Goal: Information Seeking & Learning: Learn about a topic

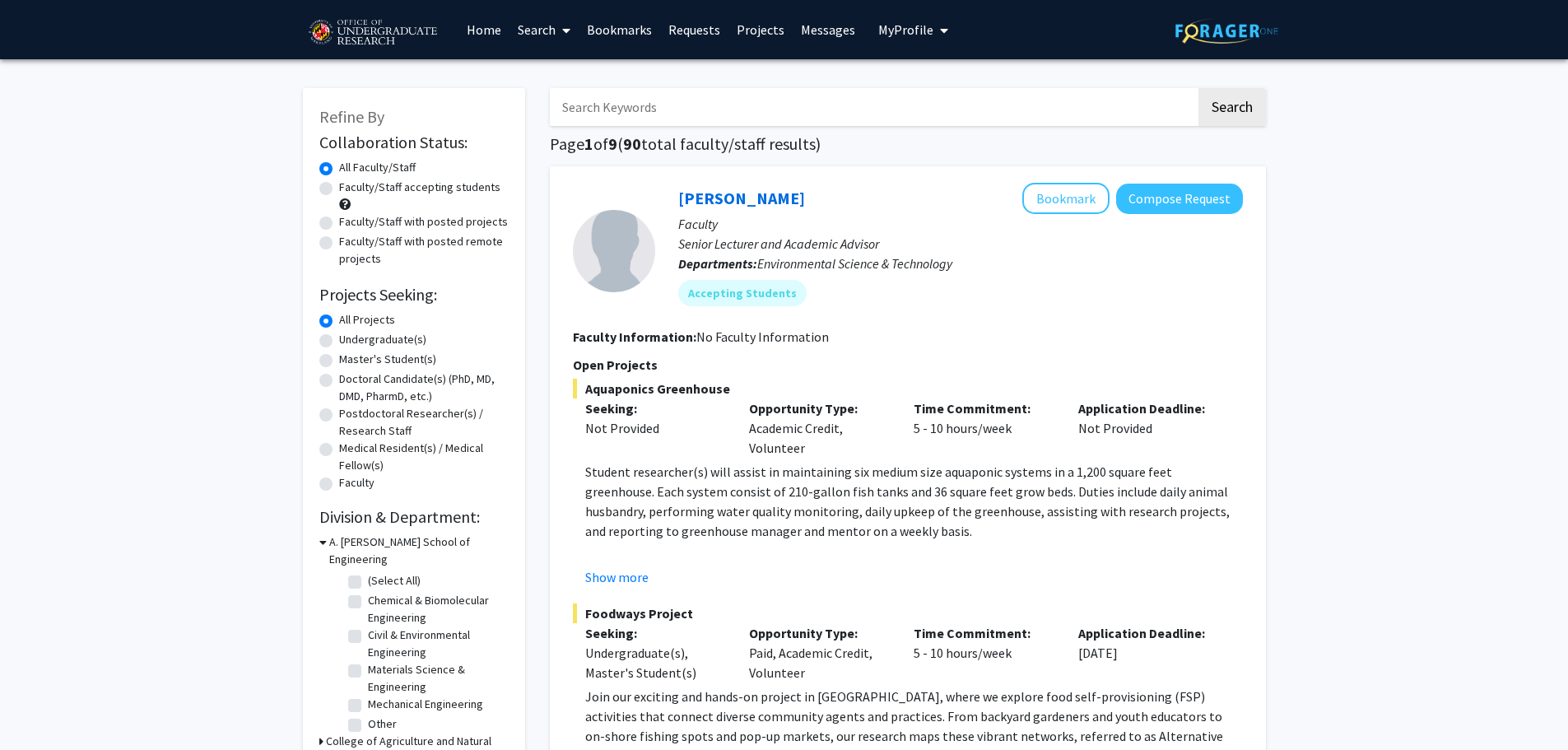
click at [392, 341] on label "Undergraduate(s)" at bounding box center [382, 340] width 87 height 17
click at [350, 341] on input "Undergraduate(s)" at bounding box center [344, 336] width 11 height 11
radio input "true"
drag, startPoint x: 415, startPoint y: 185, endPoint x: 406, endPoint y: 188, distance: 9.5
click at [412, 186] on label "Faculty/Staff accepting students" at bounding box center [419, 187] width 161 height 17
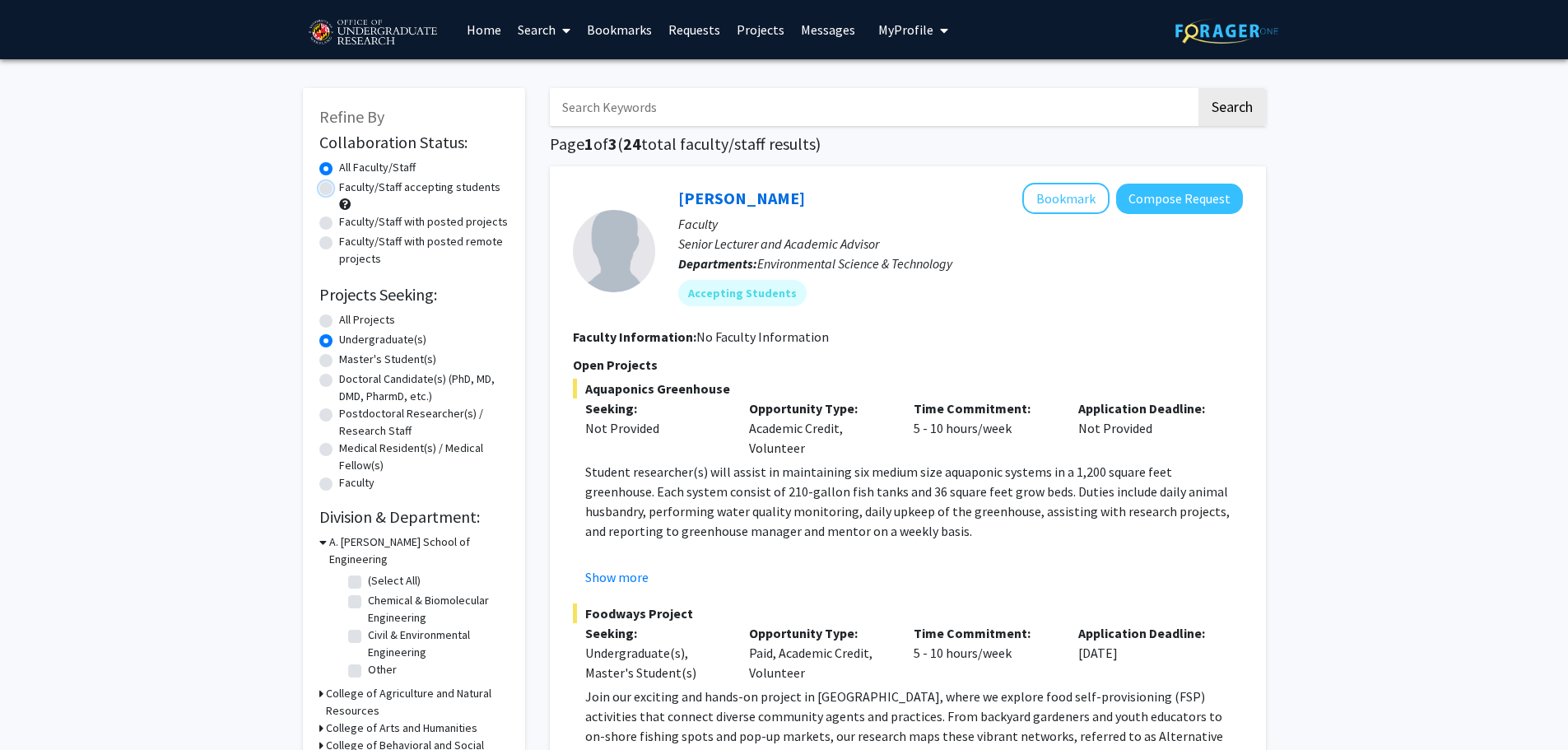
click at [350, 186] on input "Faculty/Staff accepting students" at bounding box center [344, 183] width 11 height 11
radio input "true"
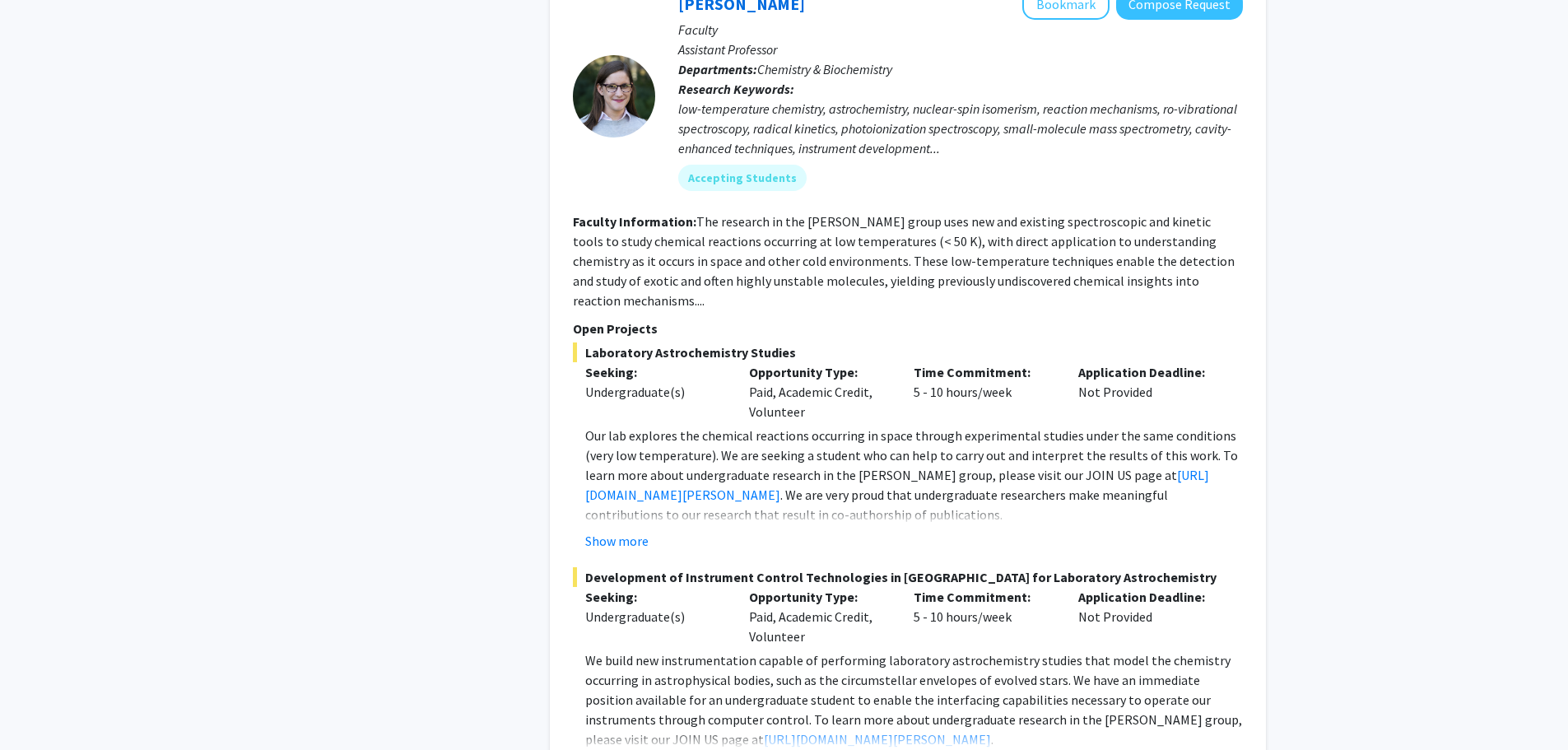
scroll to position [658, 0]
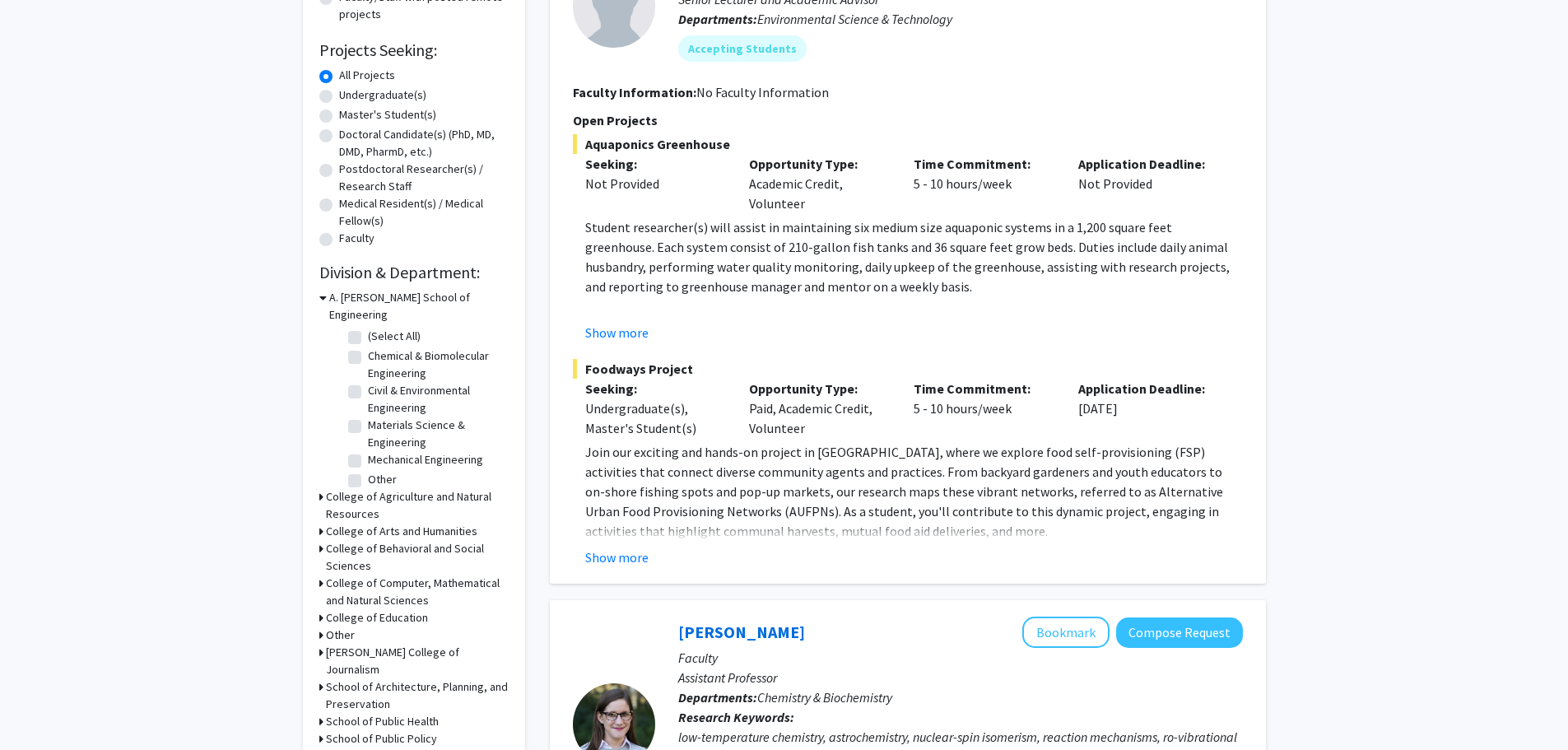
scroll to position [247, 0]
click at [426, 572] on h3 "College of Computer, Mathematical and Natural Sciences" at bounding box center [417, 590] width 182 height 35
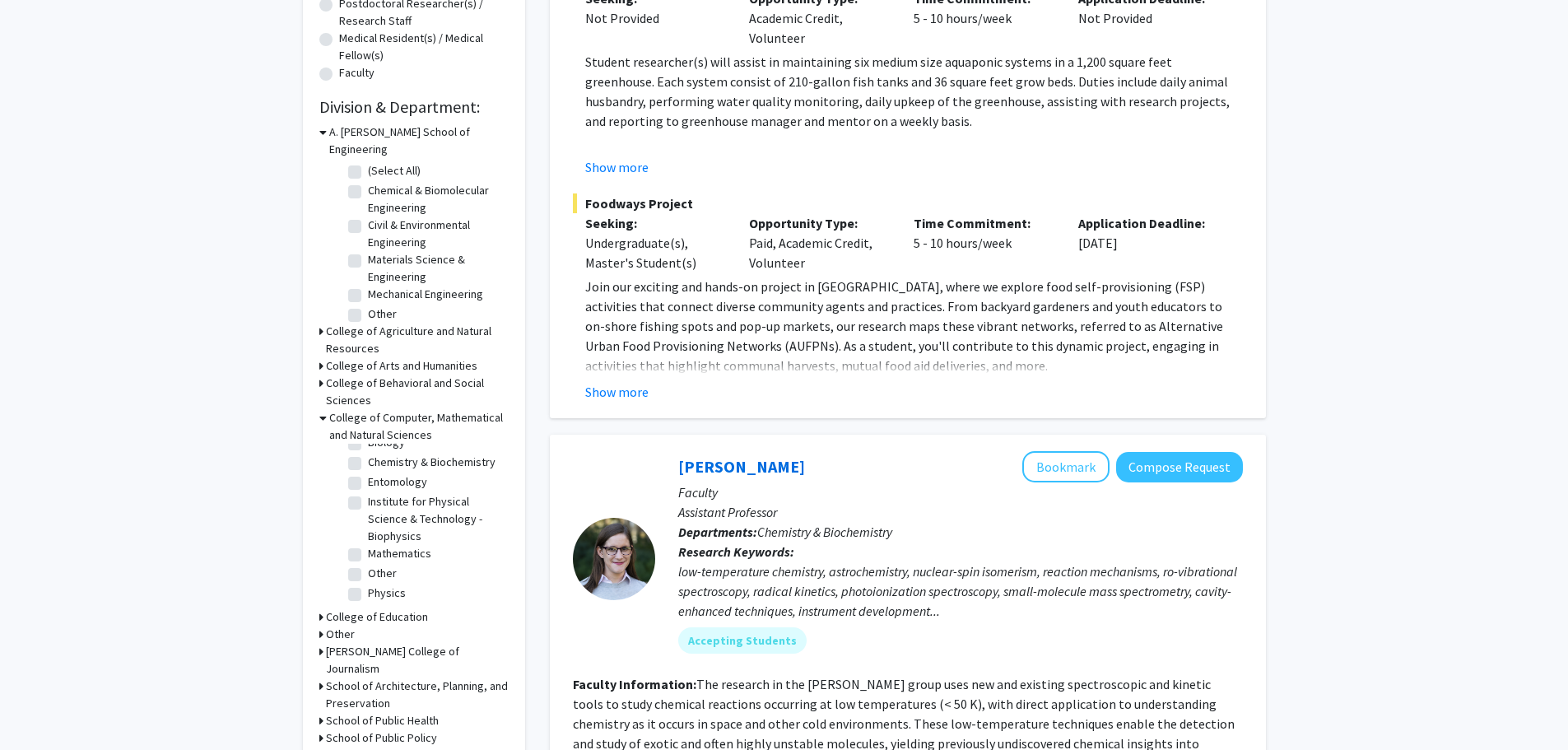
scroll to position [412, 0]
click at [368, 563] on label "Other" at bounding box center [382, 571] width 29 height 17
click at [368, 563] on input "Other" at bounding box center [372, 568] width 11 height 11
checkbox input "true"
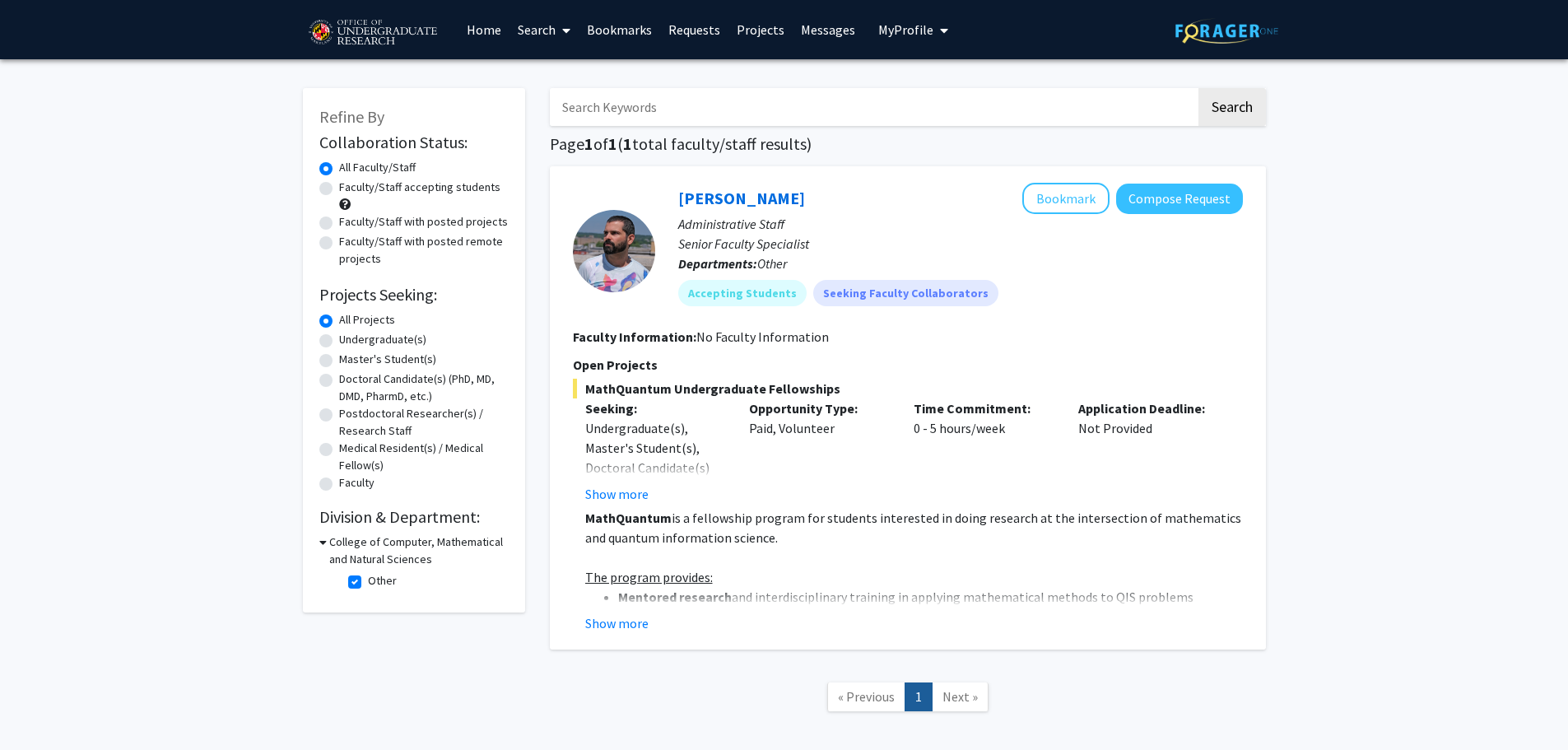
click at [368, 581] on label "Other" at bounding box center [382, 581] width 29 height 17
click at [368, 581] on input "Other" at bounding box center [372, 577] width 11 height 11
checkbox input "false"
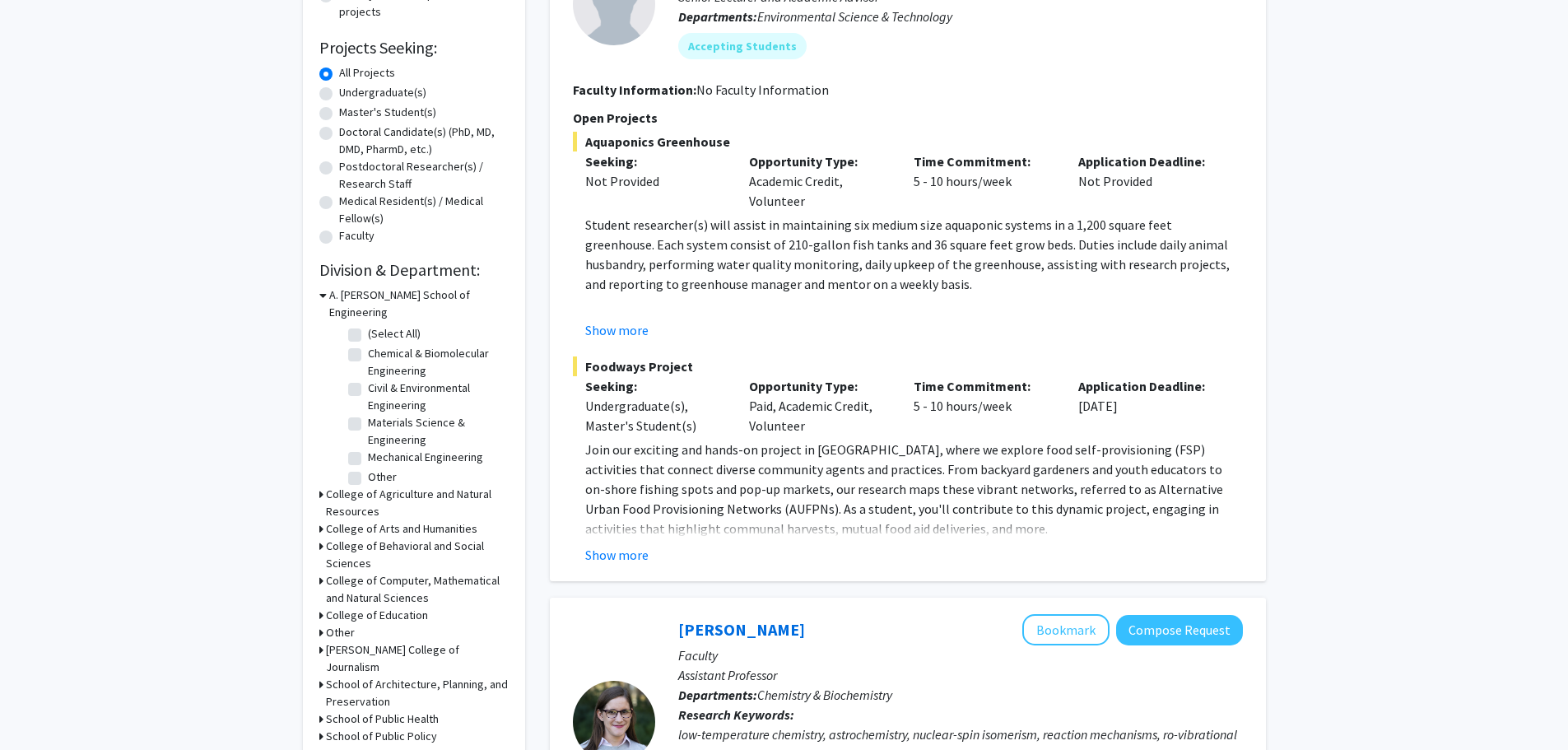
click at [319, 572] on icon at bounding box center [321, 581] width 4 height 17
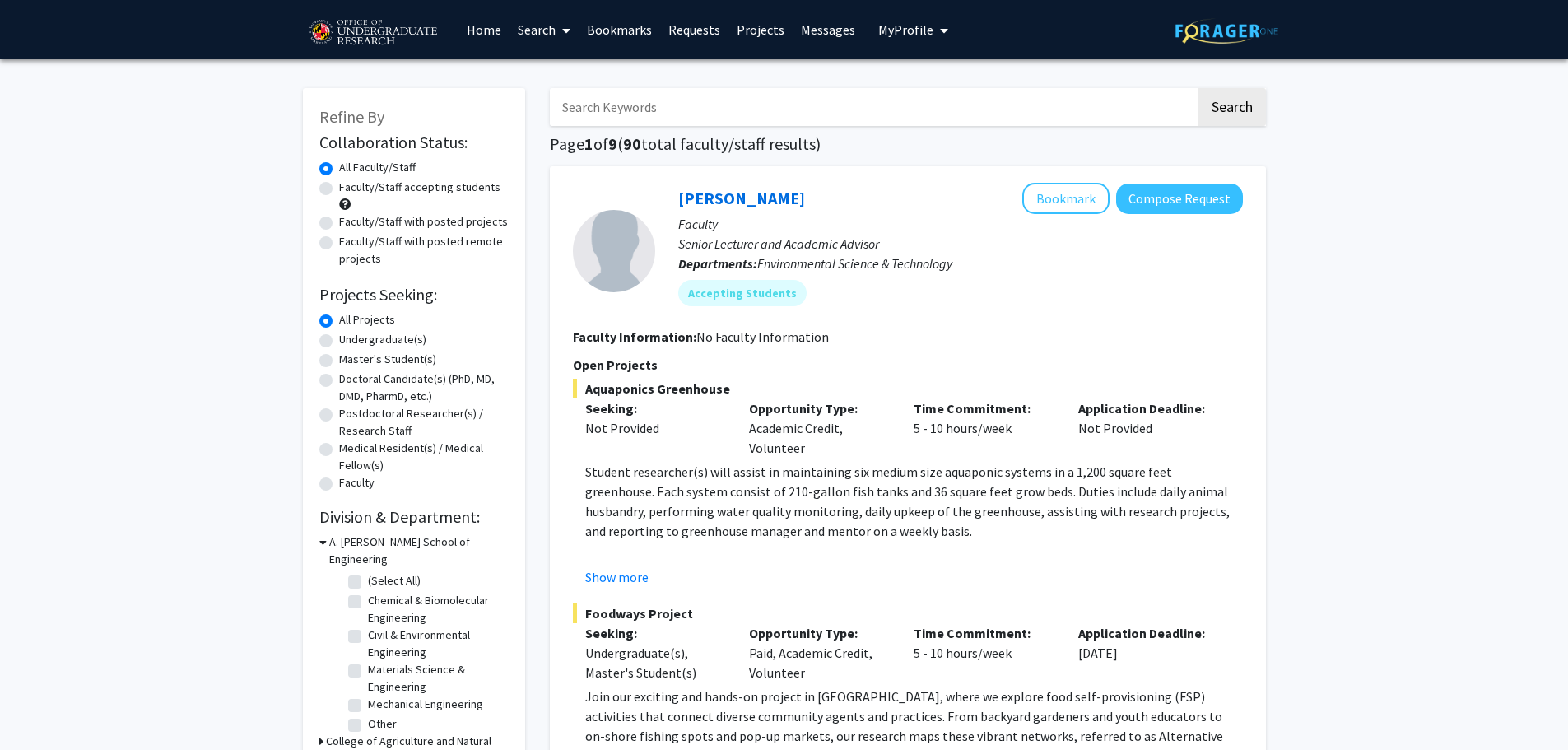
click at [373, 187] on label "Faculty/Staff accepting students" at bounding box center [419, 187] width 161 height 17
click at [350, 187] on input "Faculty/Staff accepting students" at bounding box center [344, 183] width 11 height 11
radio input "true"
click at [411, 339] on label "Undergraduate(s)" at bounding box center [382, 340] width 87 height 17
click at [350, 339] on input "Undergraduate(s)" at bounding box center [344, 336] width 11 height 11
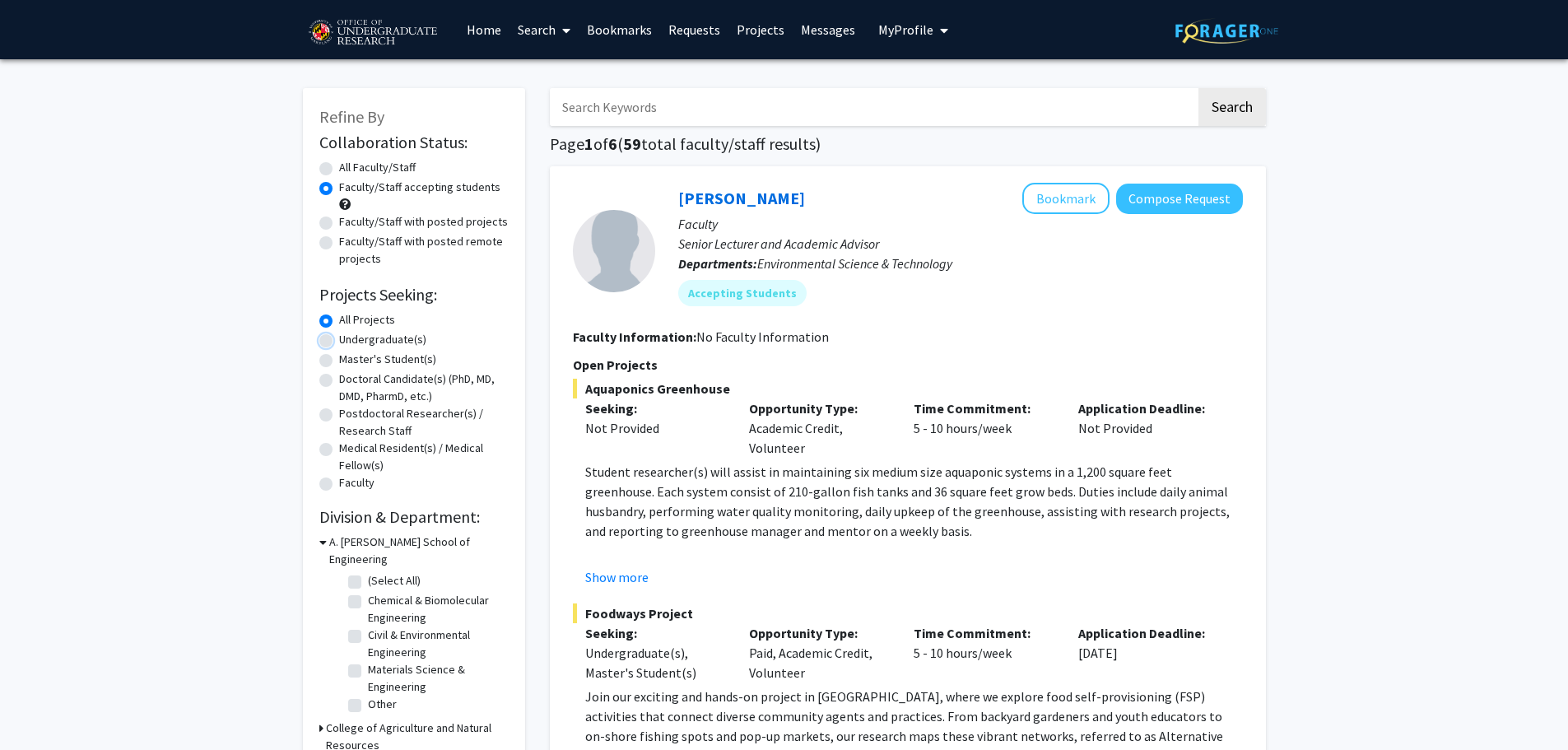
radio input "true"
drag, startPoint x: 295, startPoint y: 505, endPoint x: 768, endPoint y: 240, distance: 542.2
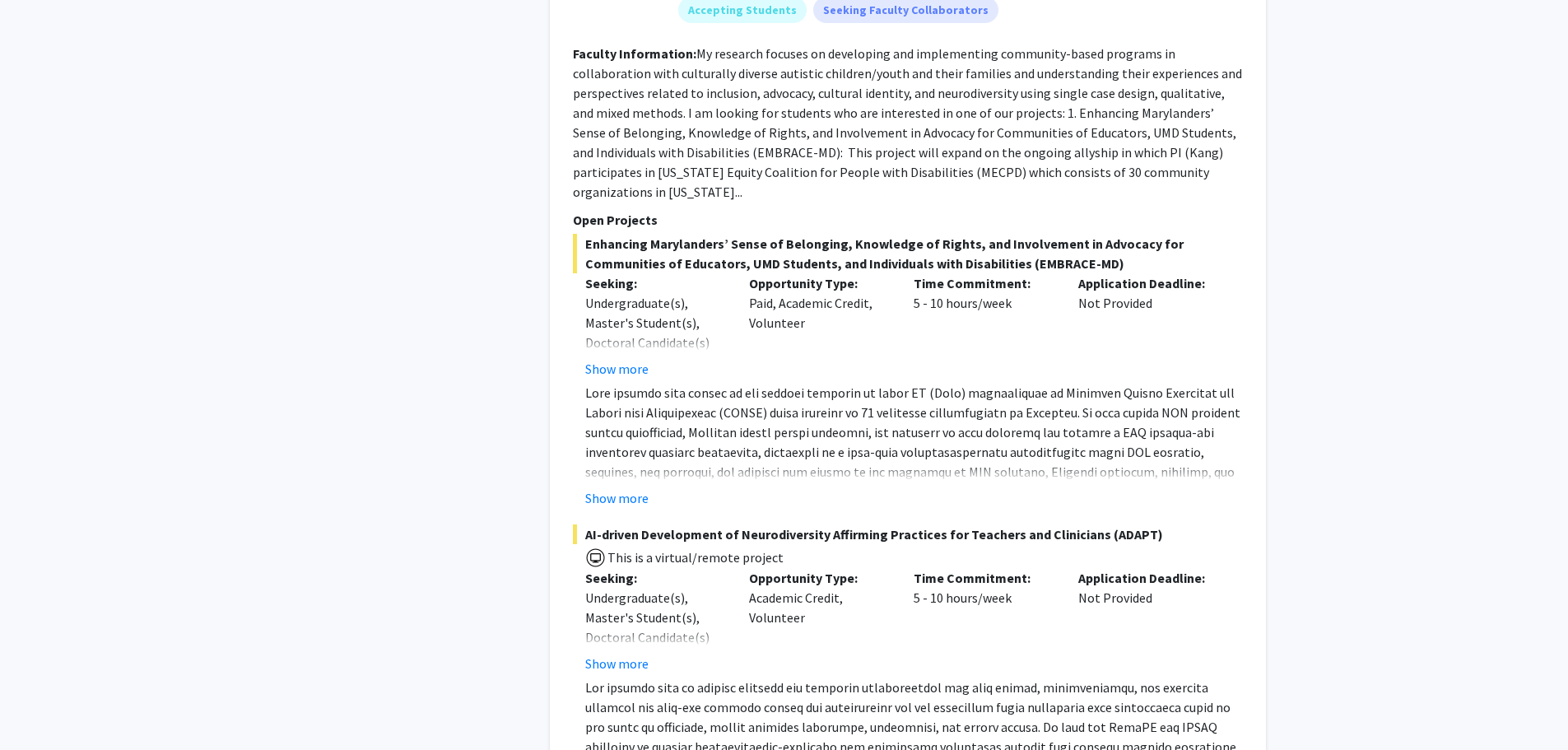
scroll to position [7626, 0]
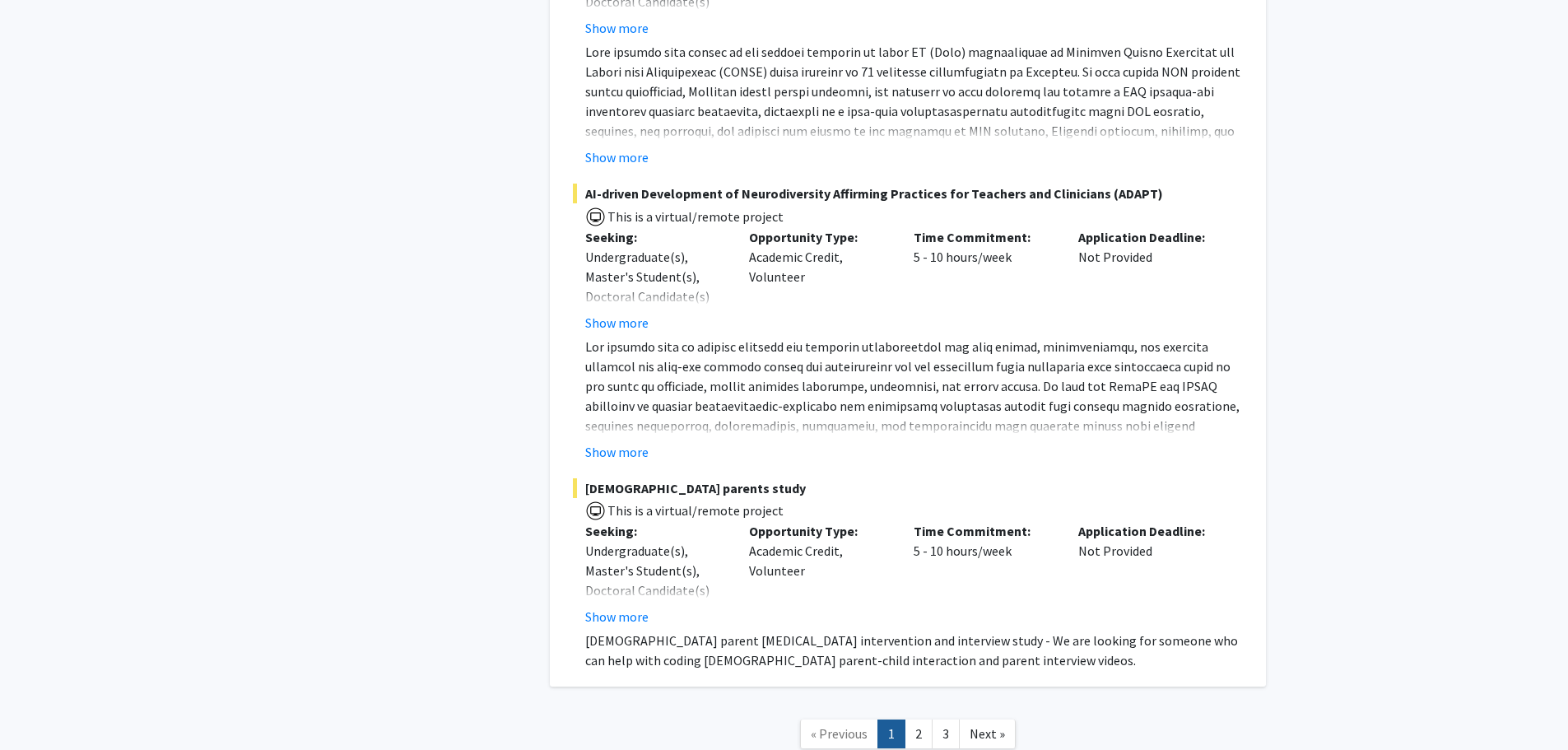
drag, startPoint x: 501, startPoint y: 357, endPoint x: 572, endPoint y: 755, distance: 404.3
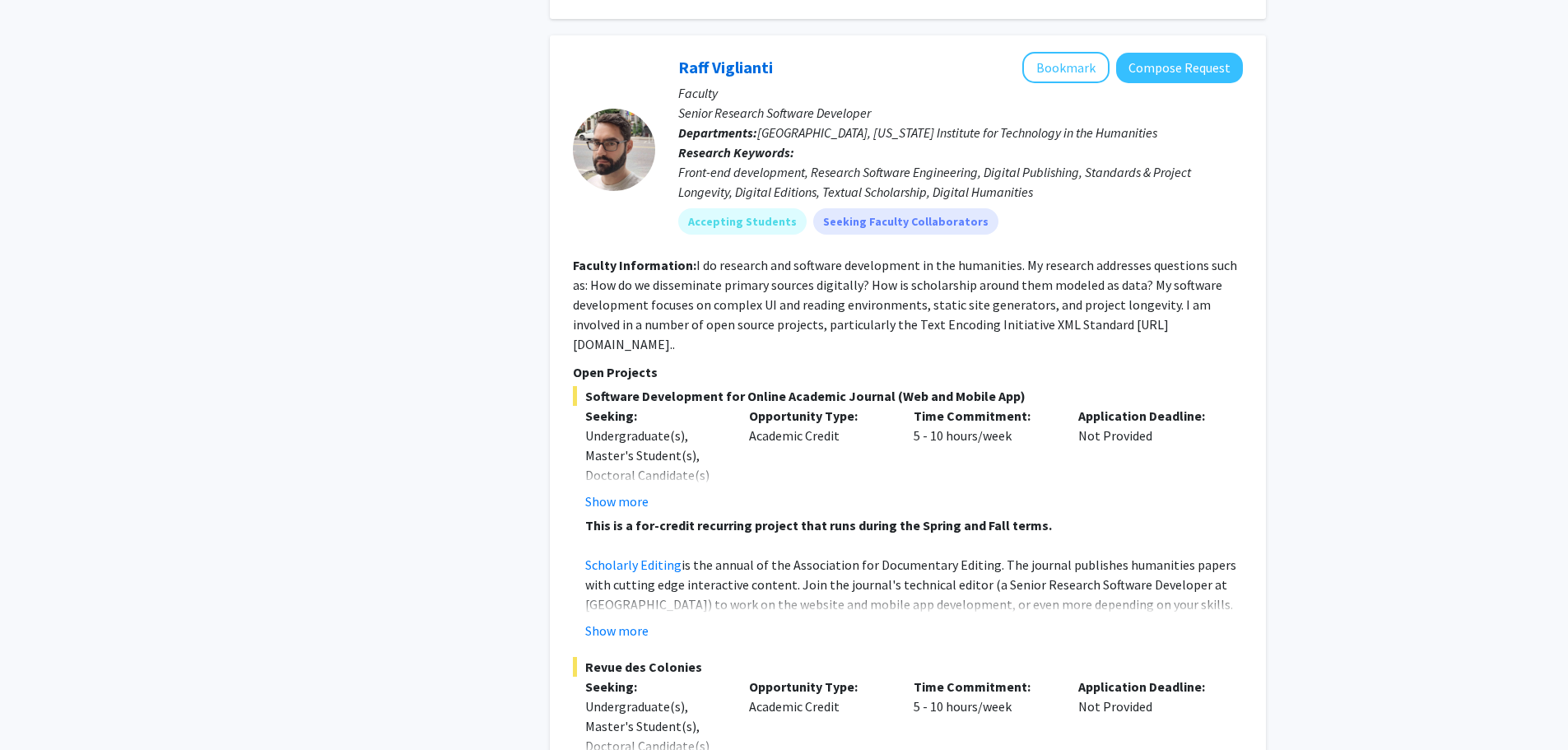
scroll to position [5980, 0]
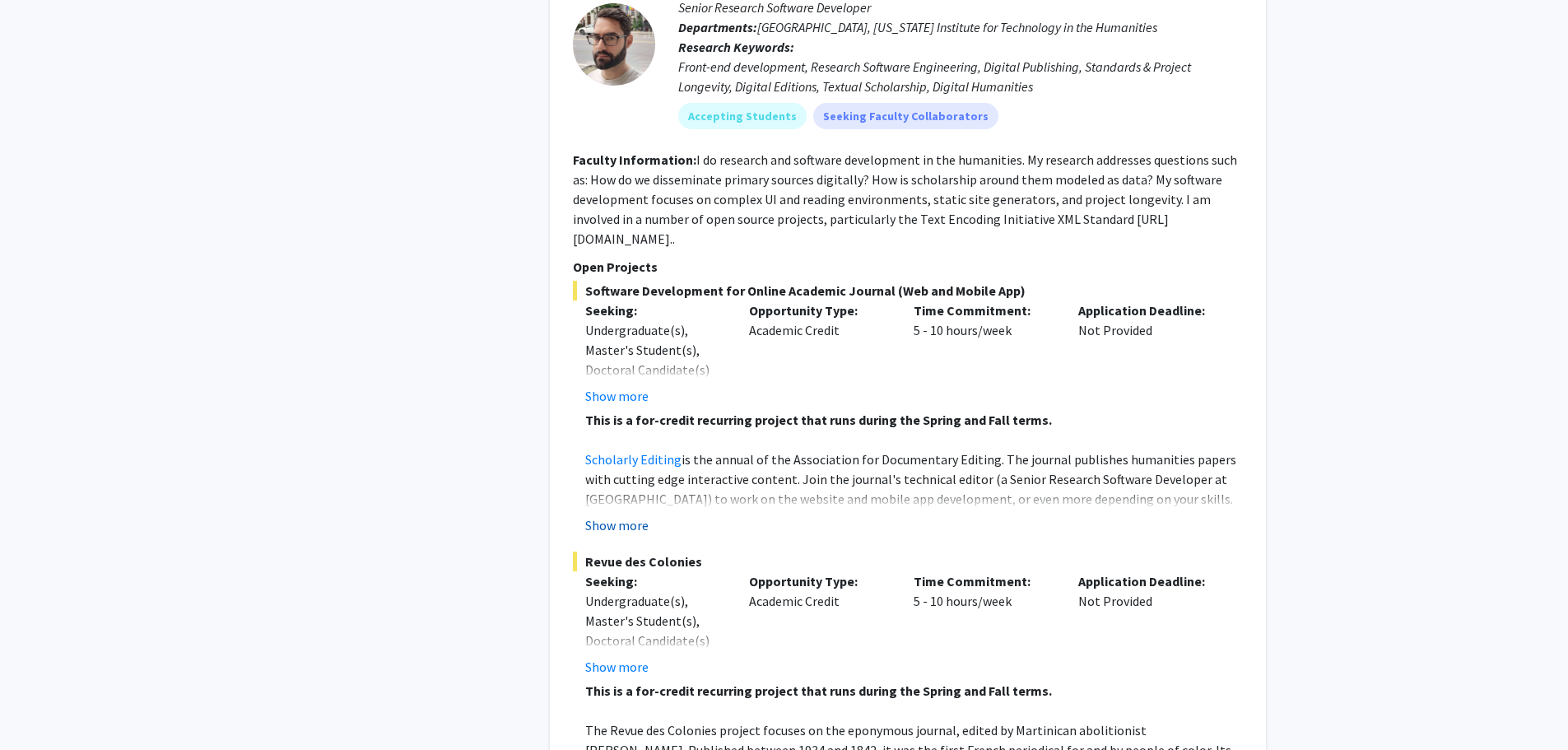
click at [614, 515] on button "Show more" at bounding box center [618, 525] width 64 height 19
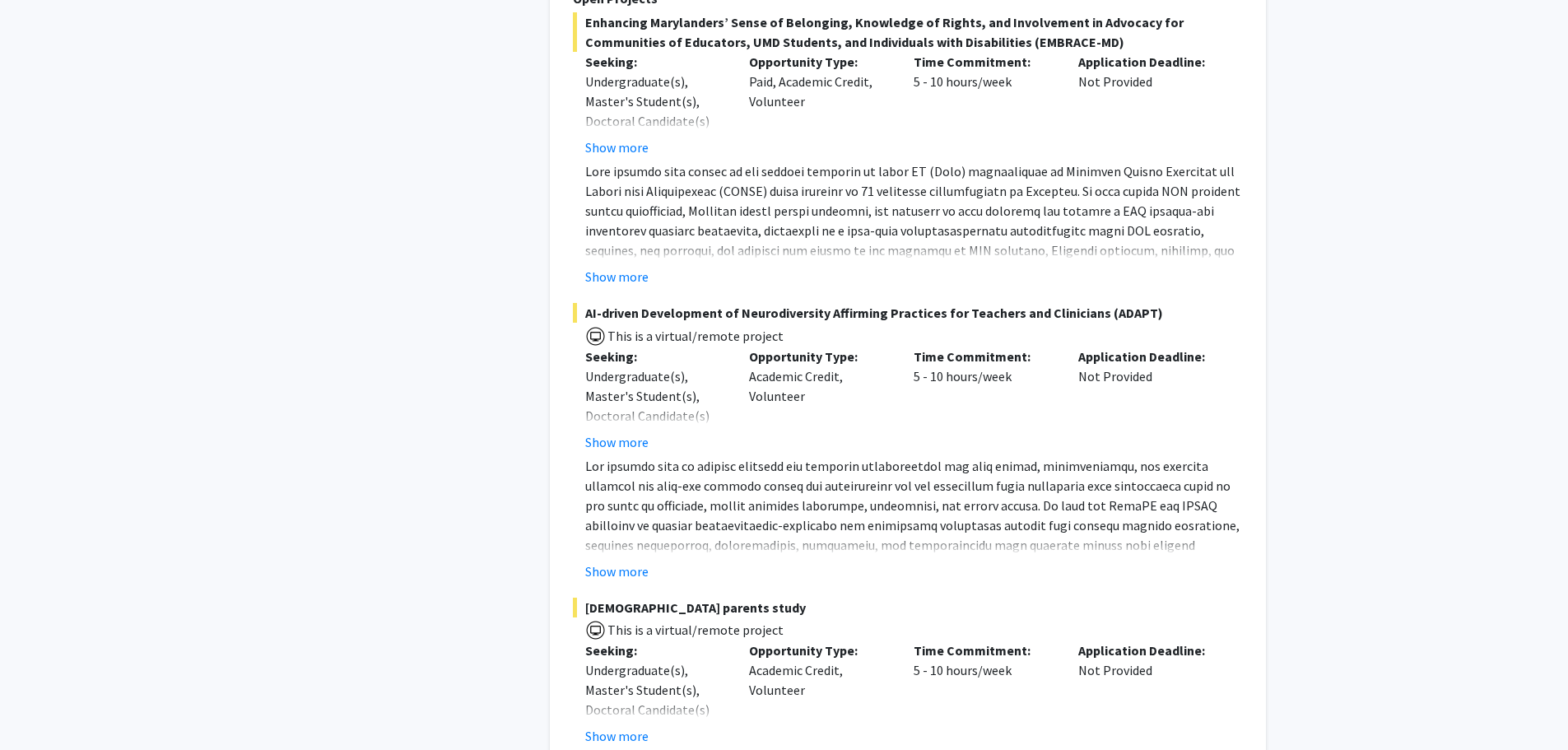
scroll to position [7626, 0]
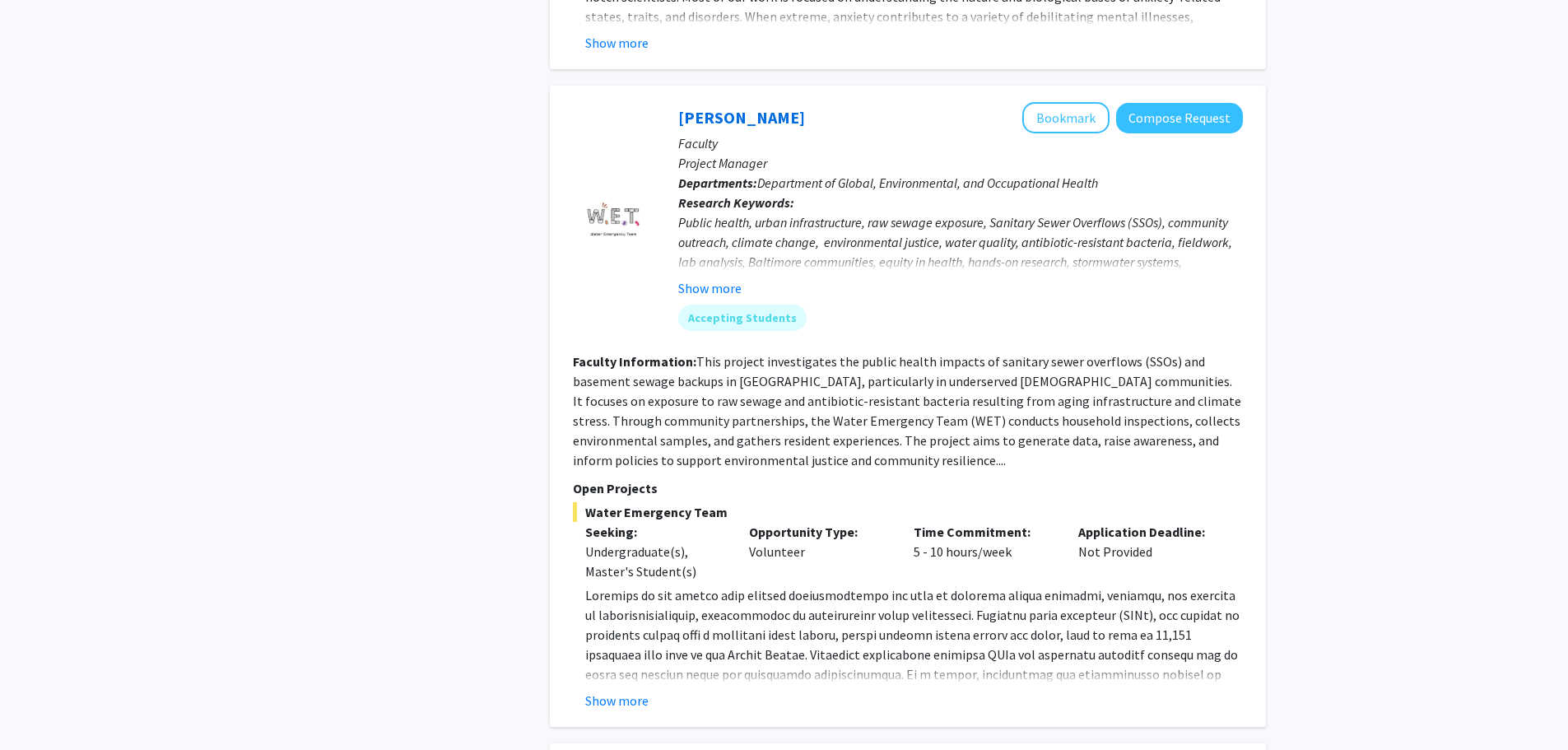
drag, startPoint x: 1028, startPoint y: 518, endPoint x: 1066, endPoint y: 789, distance: 273.7
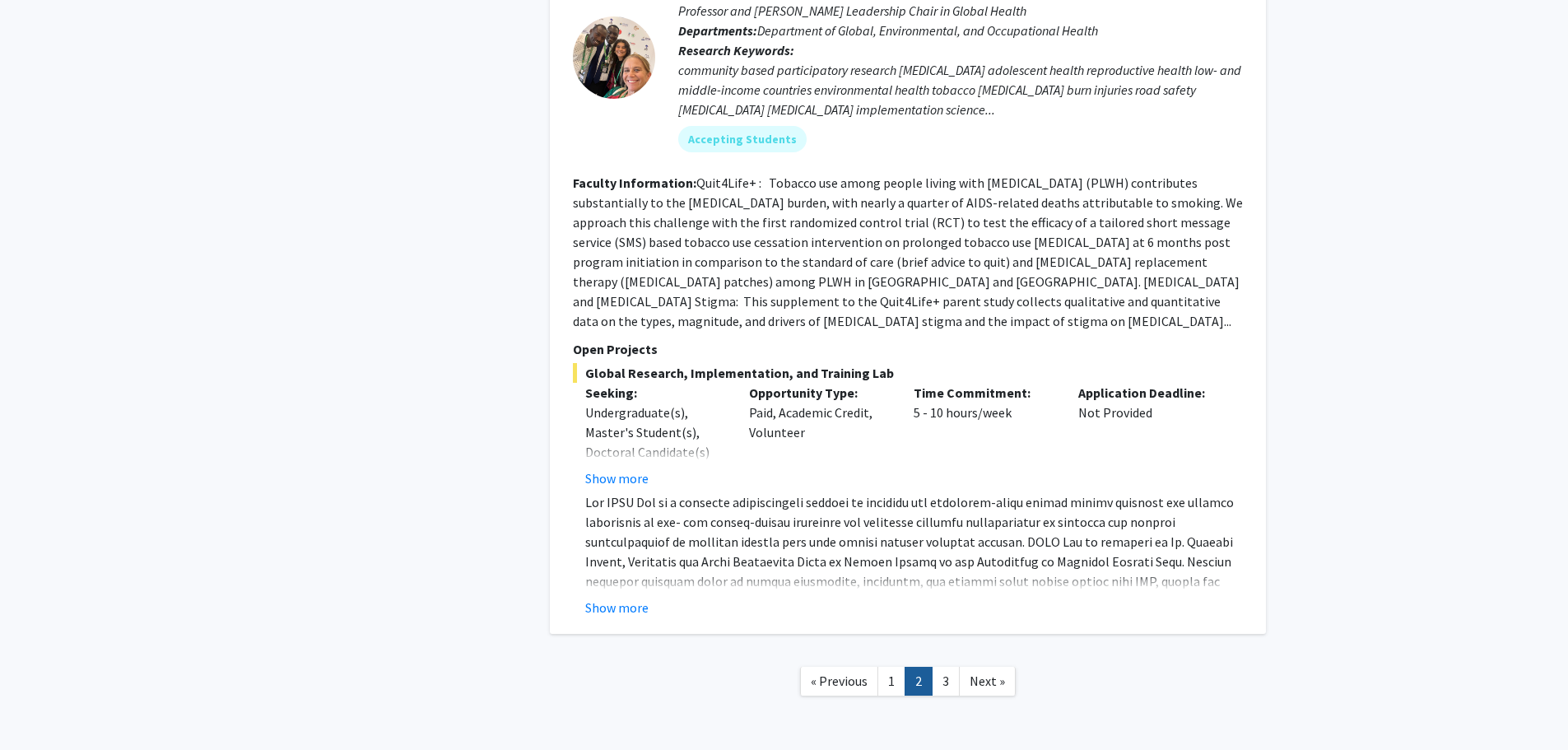
scroll to position [5437, 0]
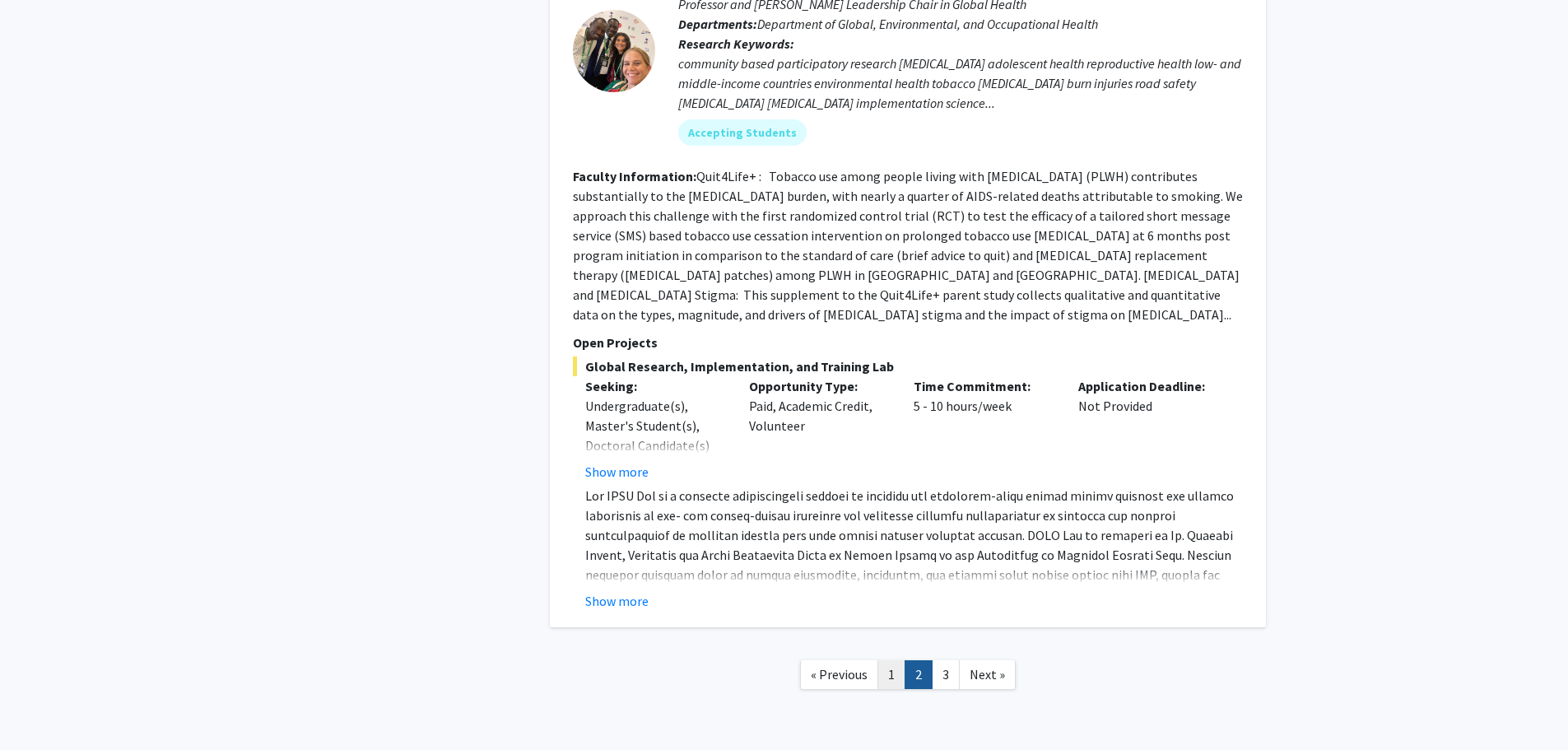
click at [891, 660] on link "1" at bounding box center [891, 675] width 28 height 29
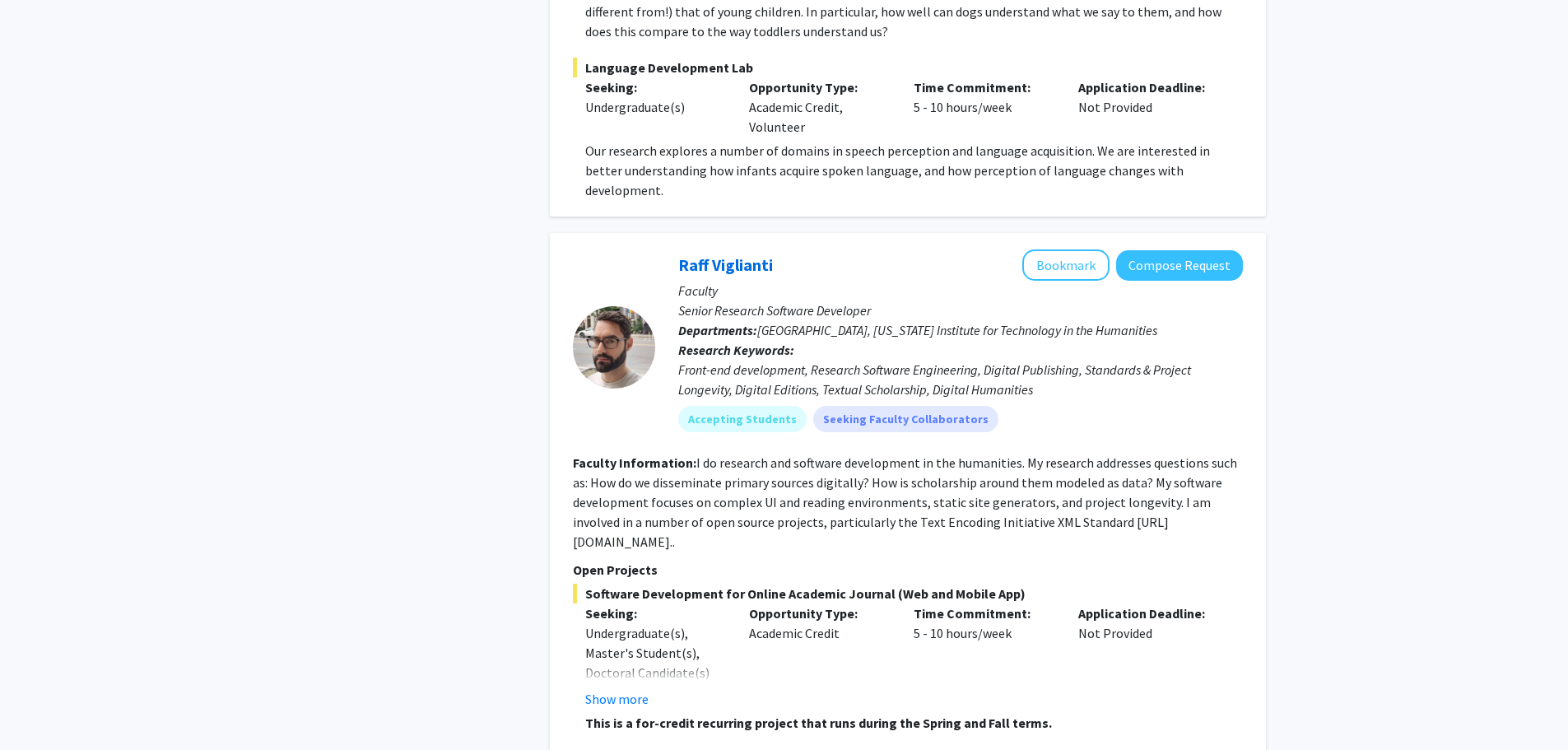
scroll to position [5764, 0]
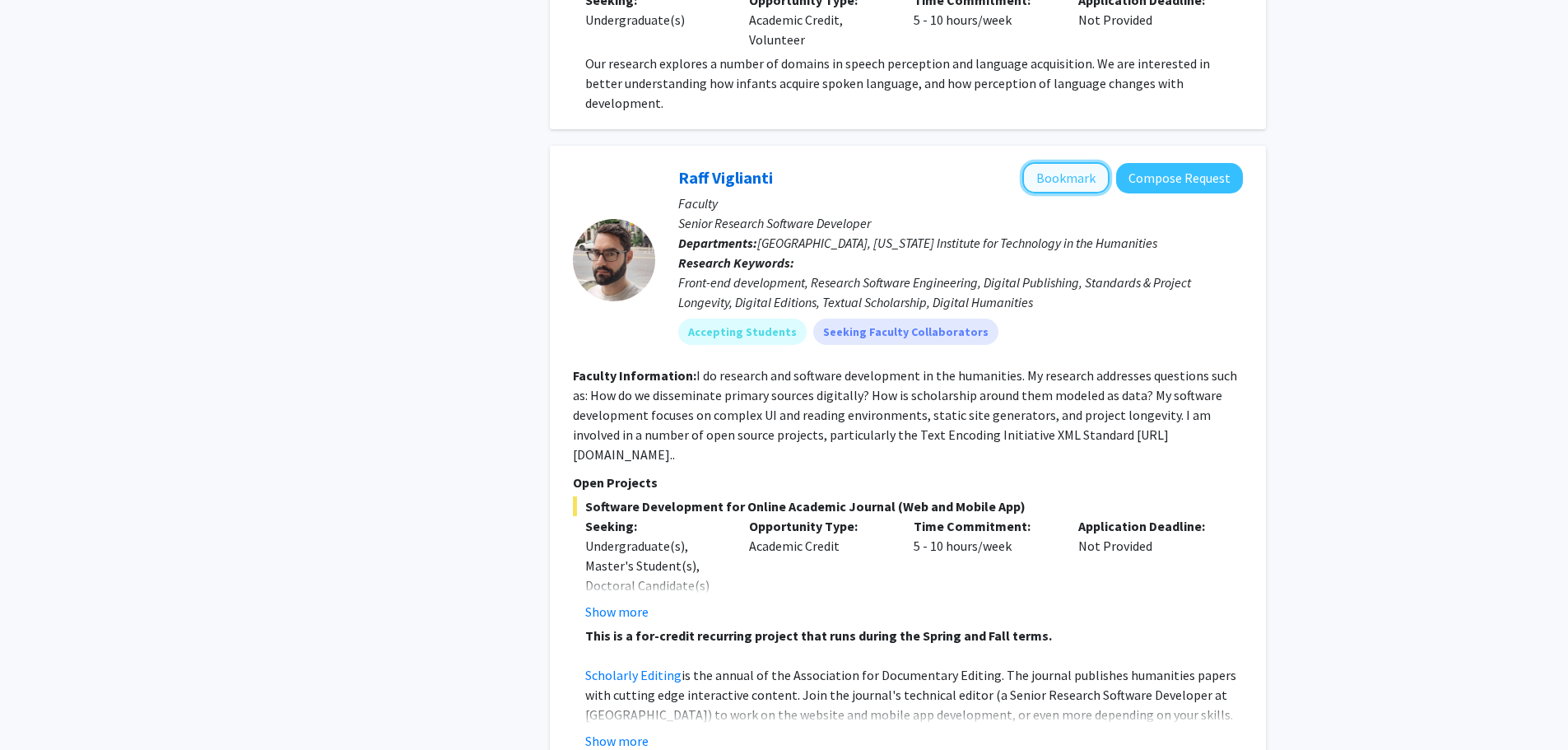
click at [1073, 162] on button "Bookmark" at bounding box center [1065, 178] width 87 height 31
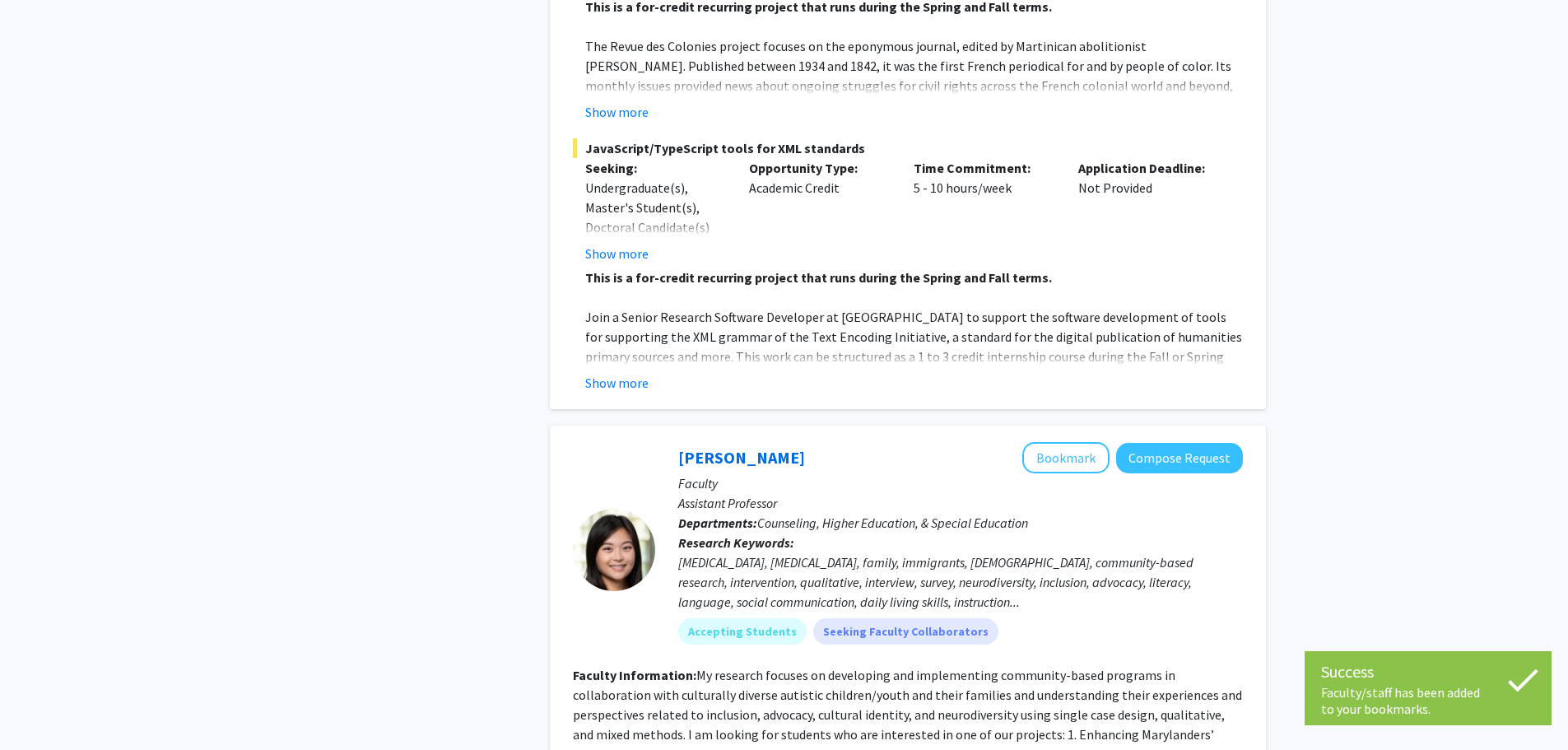
scroll to position [6670, 0]
